Goal: Task Accomplishment & Management: Manage account settings

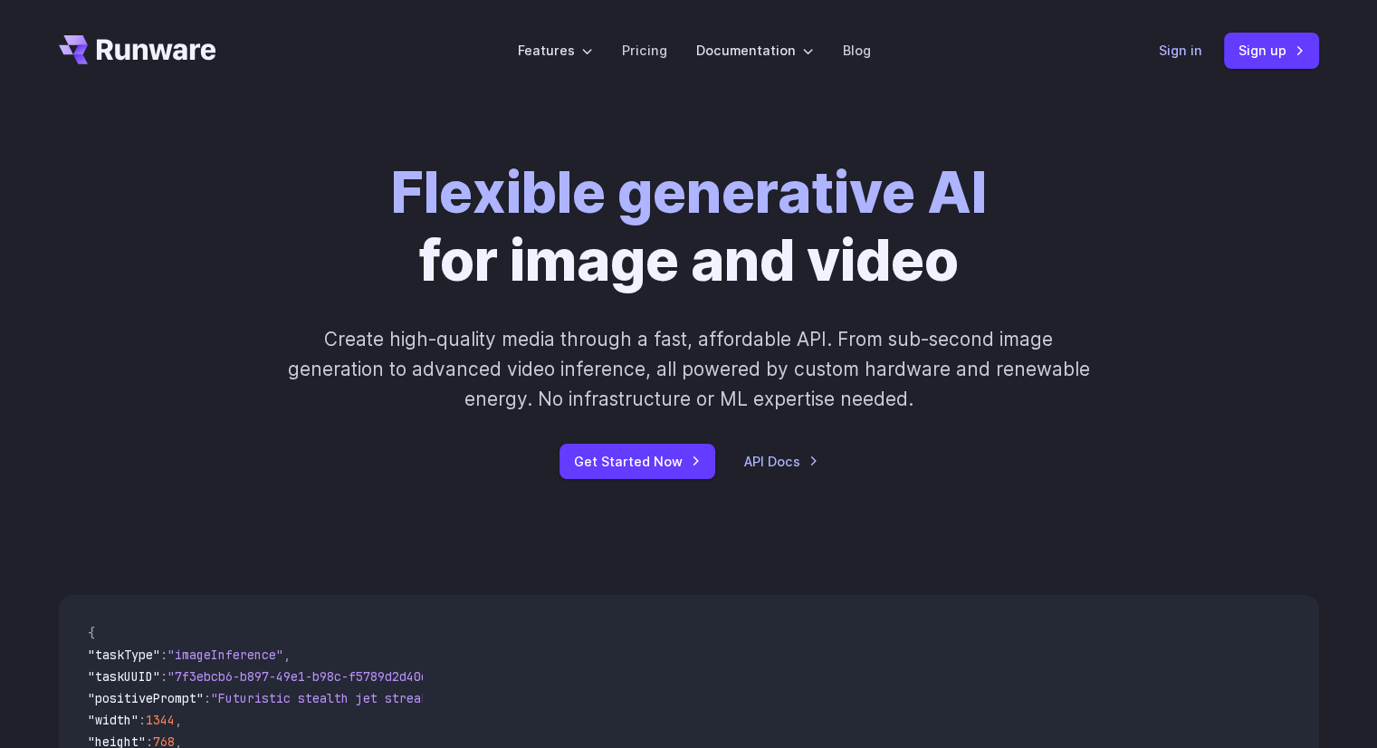
click at [1171, 45] on link "Sign in" at bounding box center [1180, 50] width 43 height 21
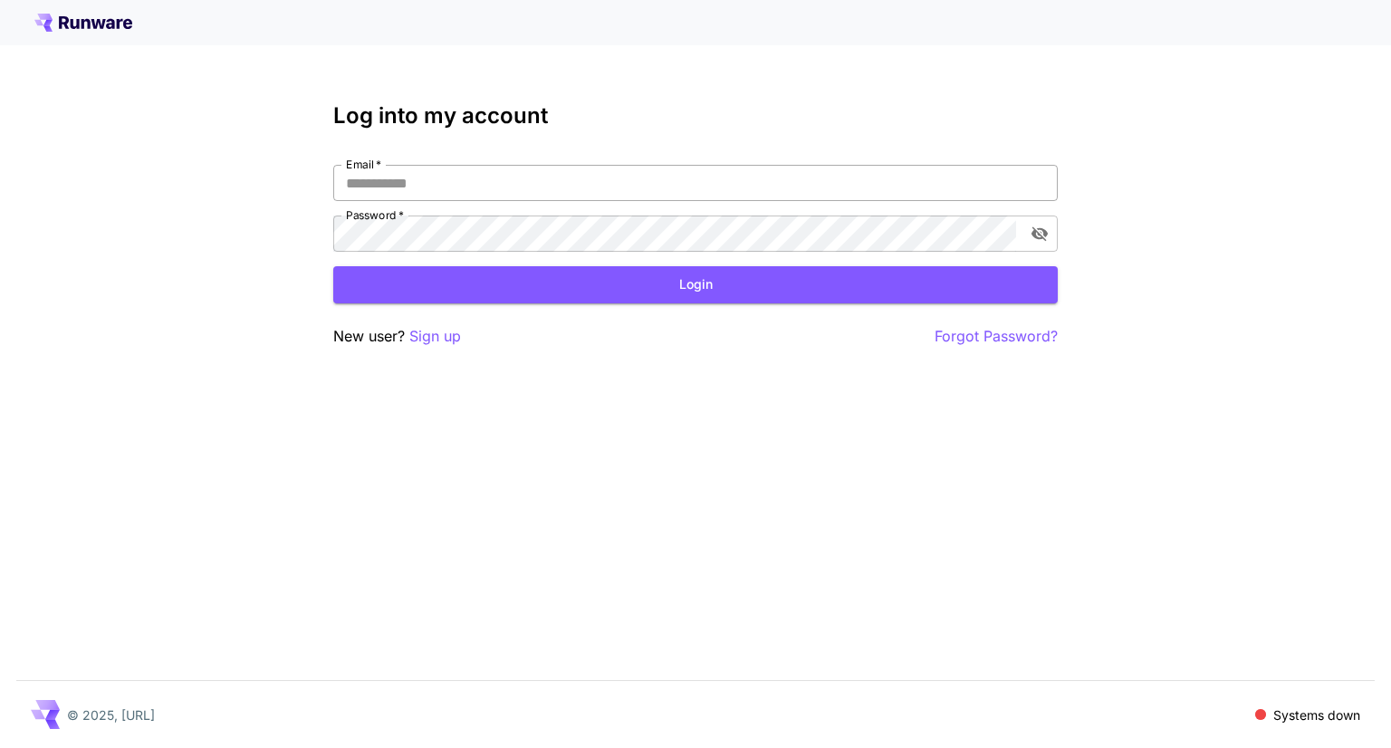
click at [483, 191] on input "Email   *" at bounding box center [695, 183] width 724 height 36
type input "**********"
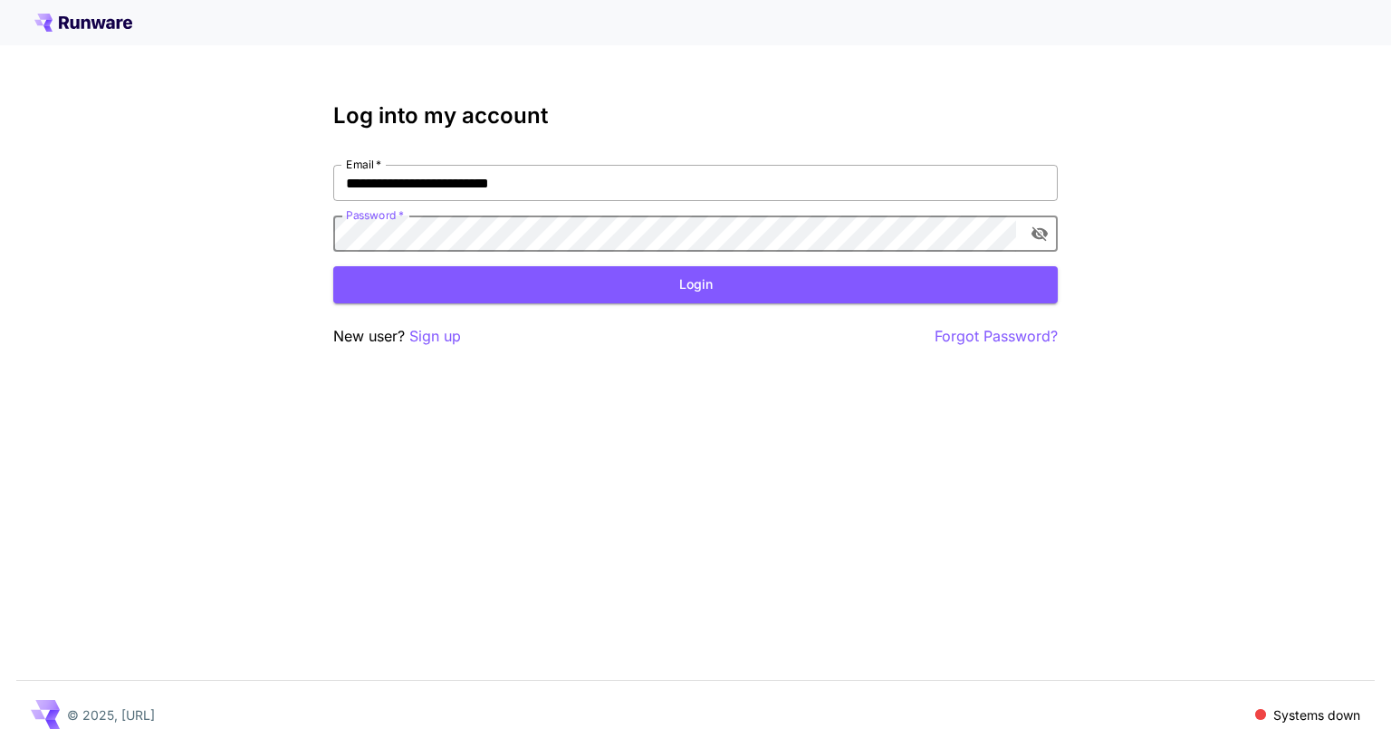
click button "Login" at bounding box center [695, 284] width 724 height 37
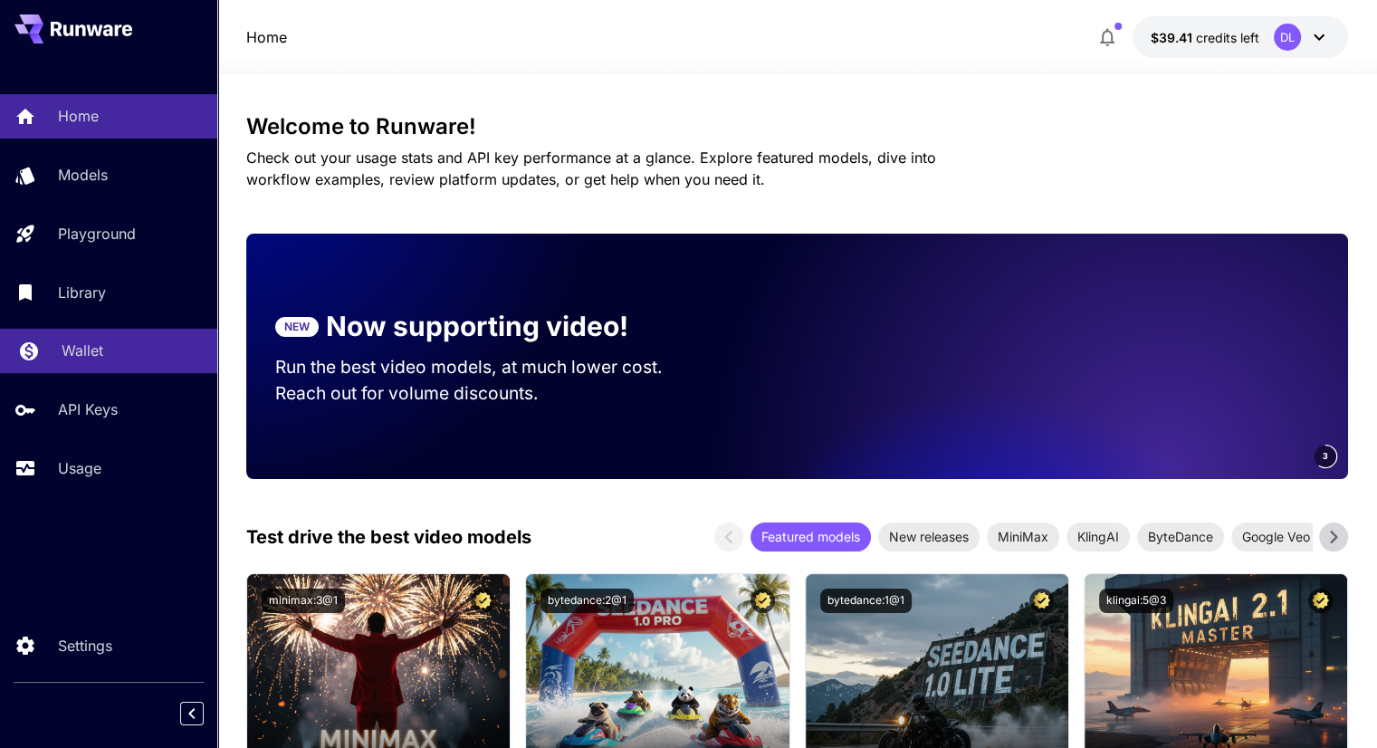
click at [105, 346] on div "Wallet" at bounding box center [132, 350] width 141 height 22
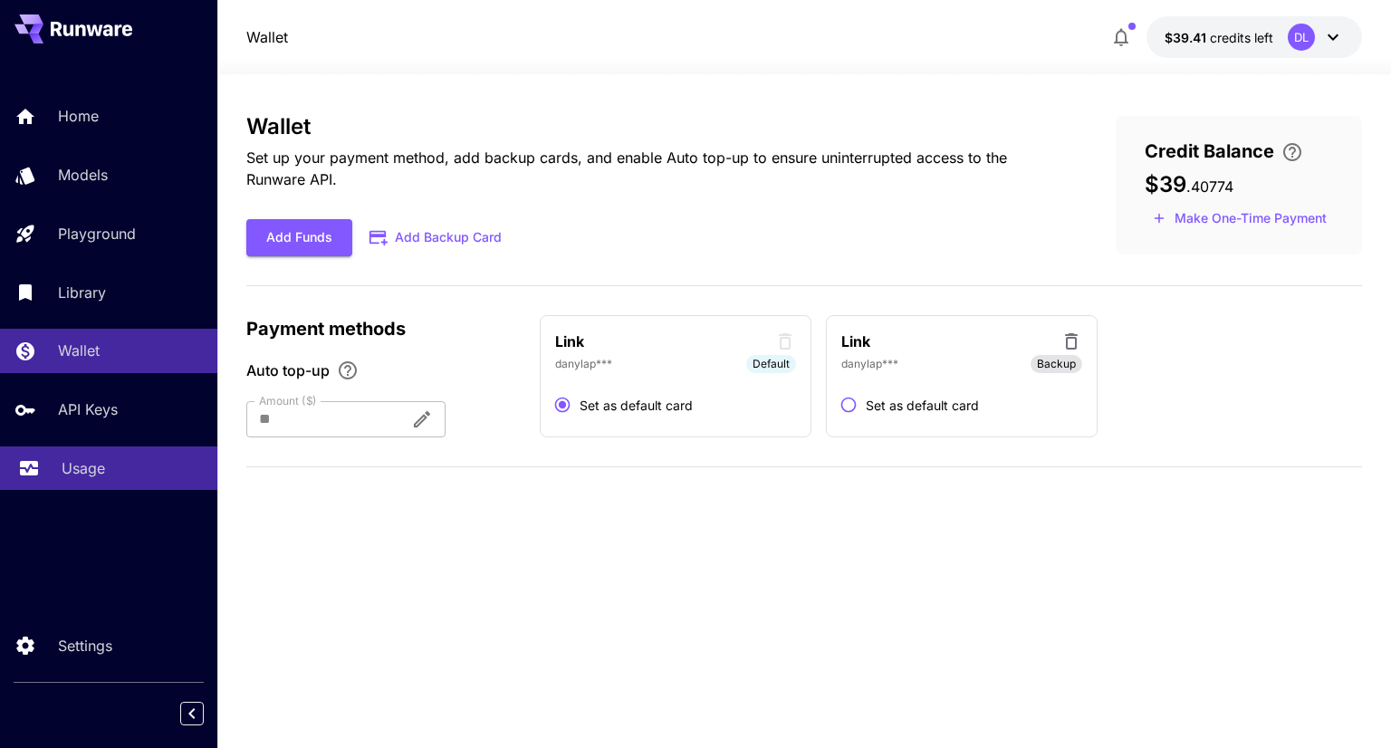
click at [84, 466] on p "Usage" at bounding box center [83, 468] width 43 height 22
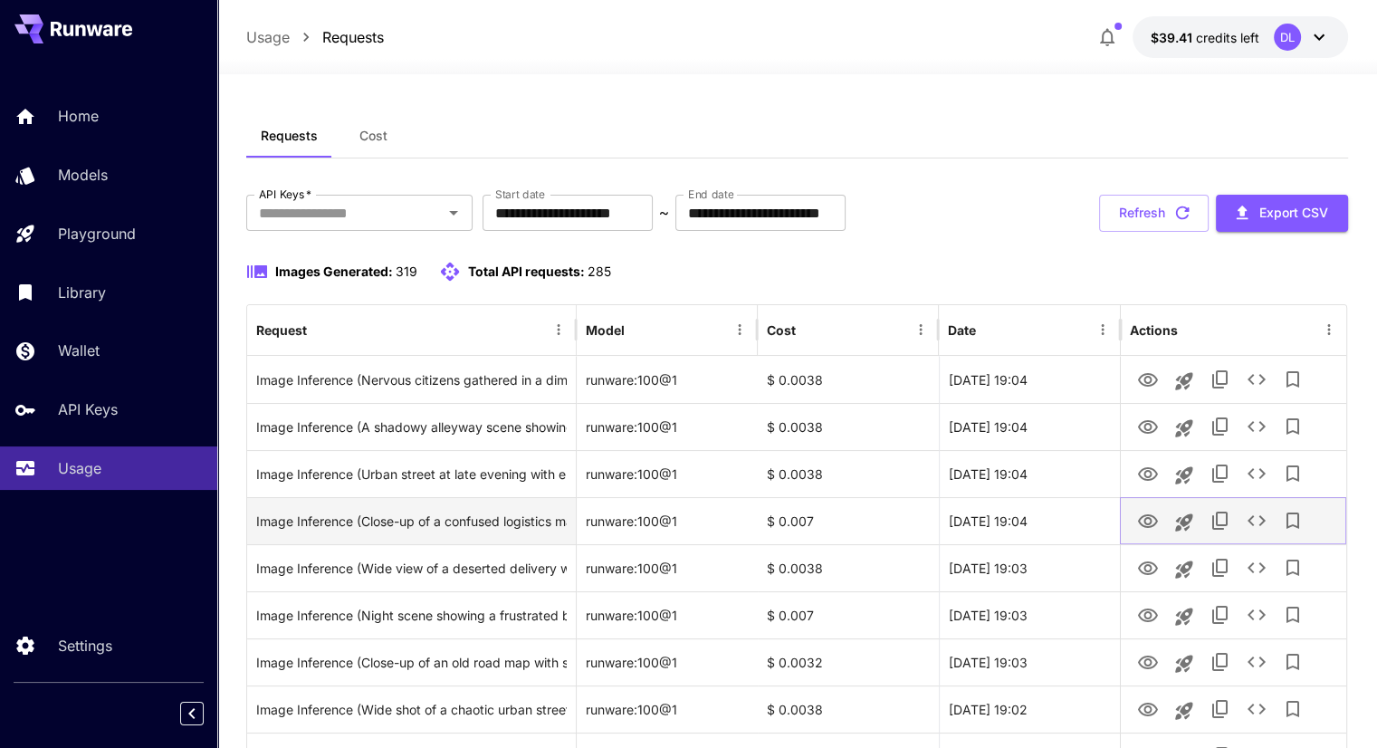
click at [1142, 519] on icon "View Image" at bounding box center [1148, 522] width 22 height 22
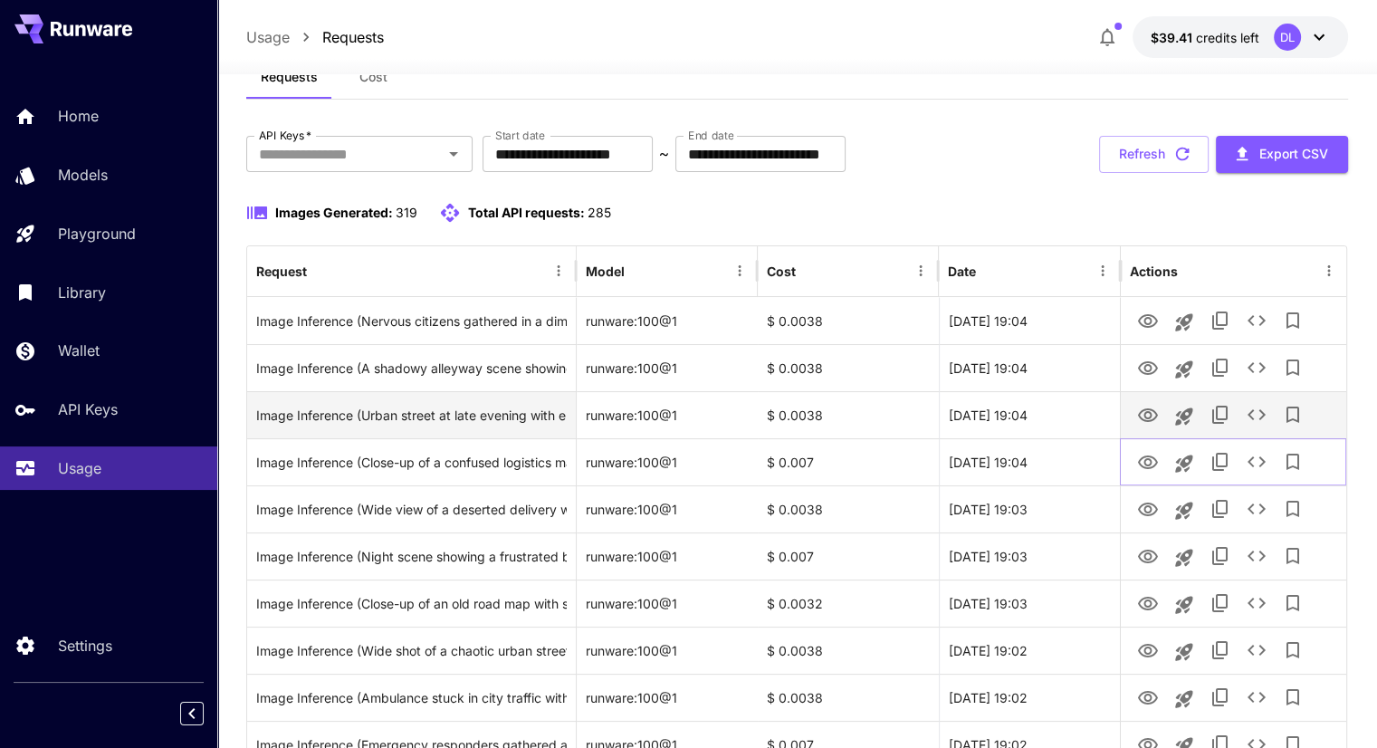
scroll to position [91, 0]
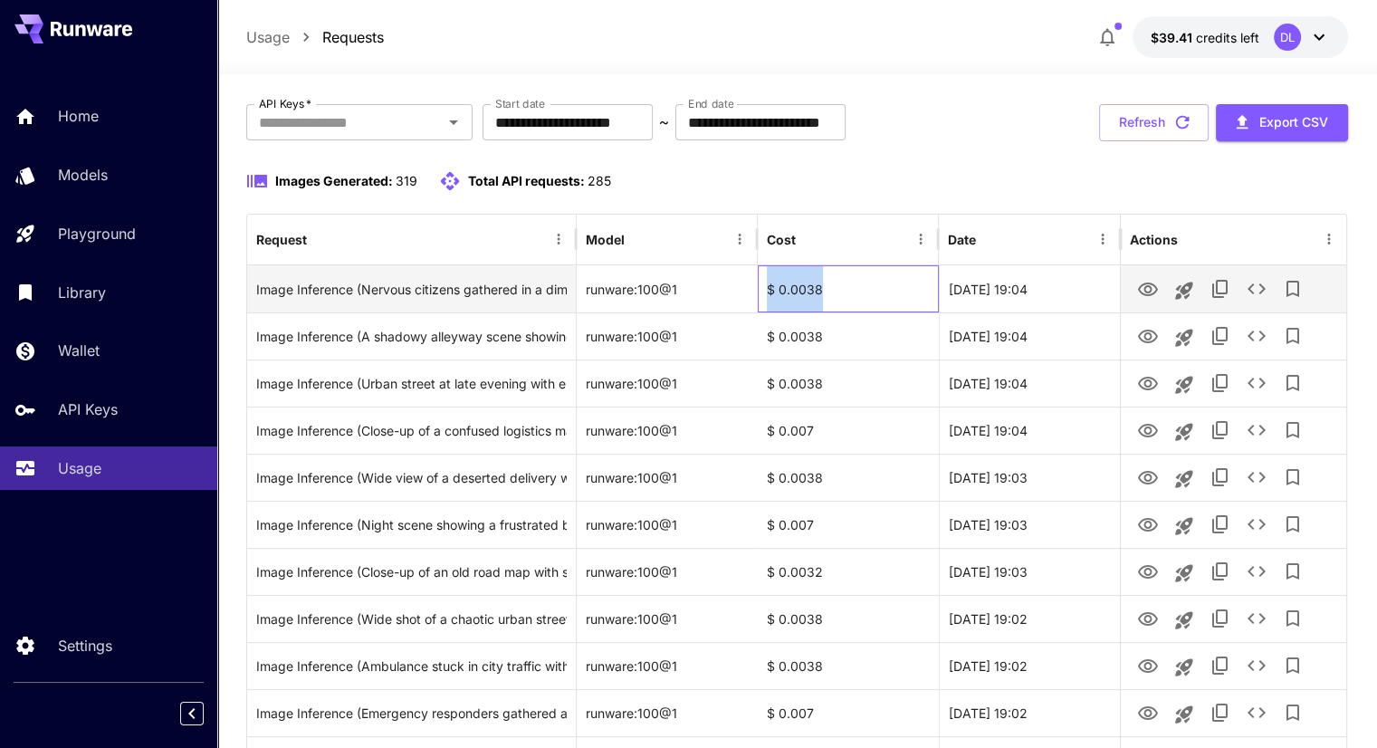
copy div "$ 0.0038"
drag, startPoint x: 828, startPoint y: 288, endPoint x: 768, endPoint y: 281, distance: 61.1
click at [768, 281] on div "$ 0.0038" at bounding box center [848, 288] width 181 height 47
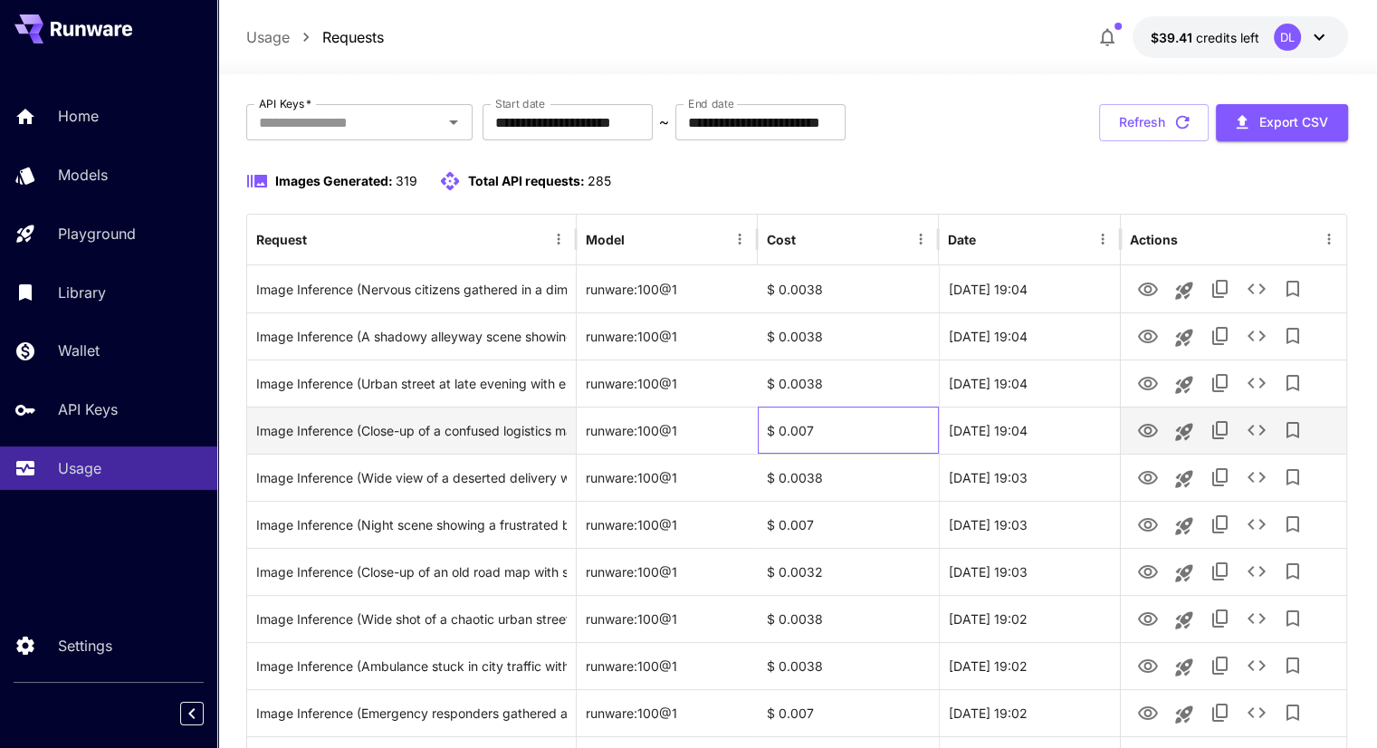
click at [906, 425] on div "$ 0.007" at bounding box center [848, 429] width 181 height 47
drag, startPoint x: 834, startPoint y: 425, endPoint x: 762, endPoint y: 423, distance: 71.6
click at [764, 424] on div "$ 0.007" at bounding box center [848, 429] width 181 height 47
copy div "$ 0.007"
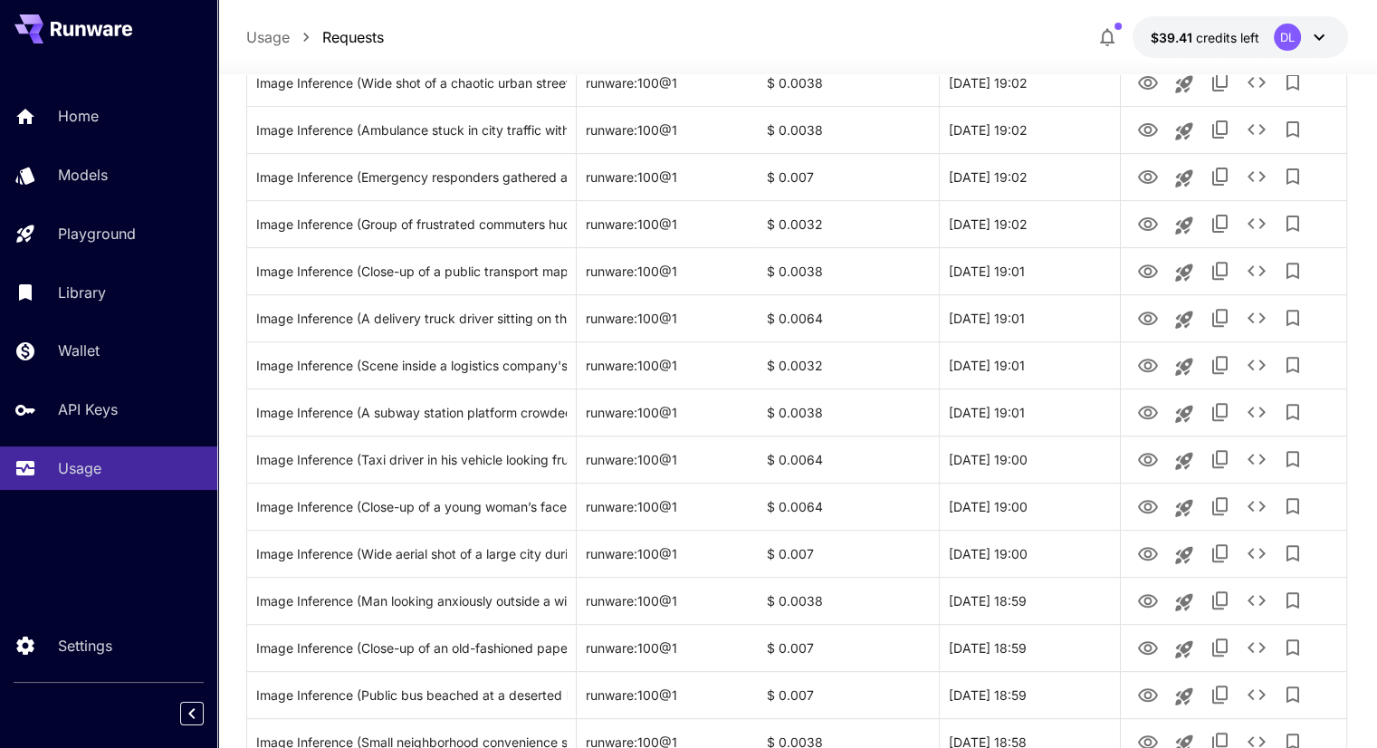
scroll to position [634, 0]
